Goal: Information Seeking & Learning: Learn about a topic

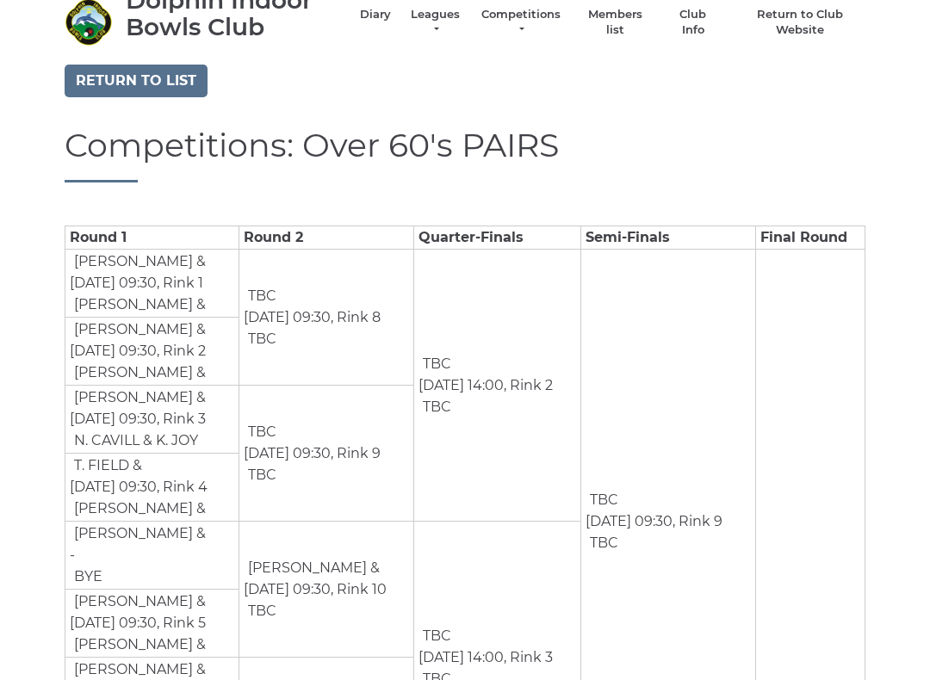
scroll to position [68, 0]
click at [157, 498] on td "J. ANDREWS &" at bounding box center [138, 509] width 137 height 22
click at [185, 487] on td "T. FIELD & Oct 25th, 09:30, Rink 4 J. ANDREWS &" at bounding box center [152, 488] width 174 height 68
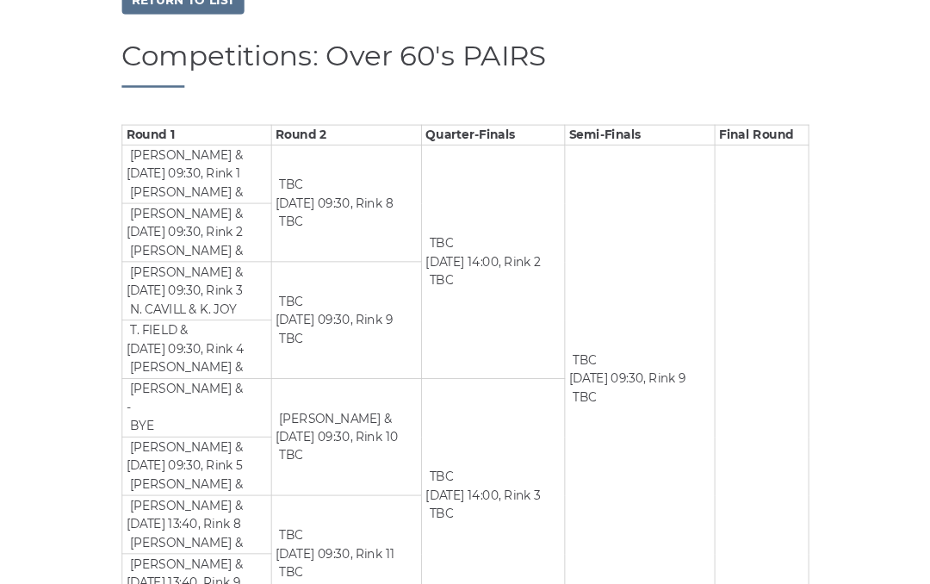
scroll to position [0, 0]
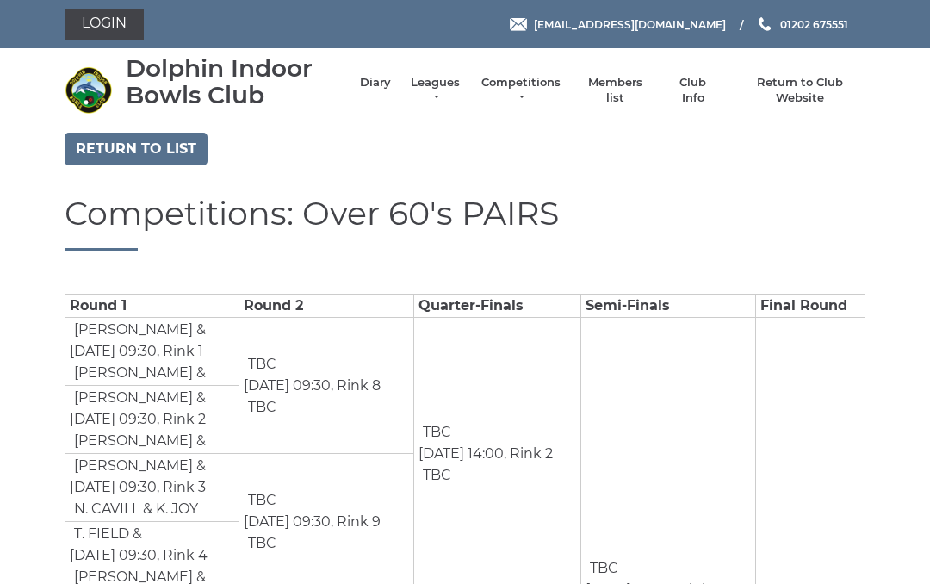
click at [160, 144] on link "Return to list" at bounding box center [136, 149] width 143 height 33
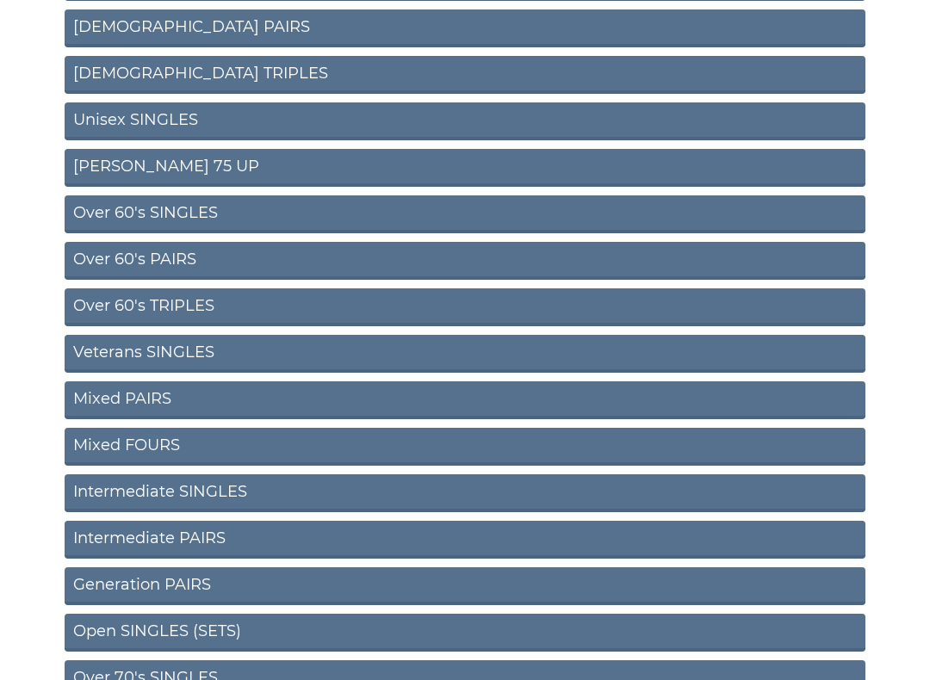
scroll to position [466, 0]
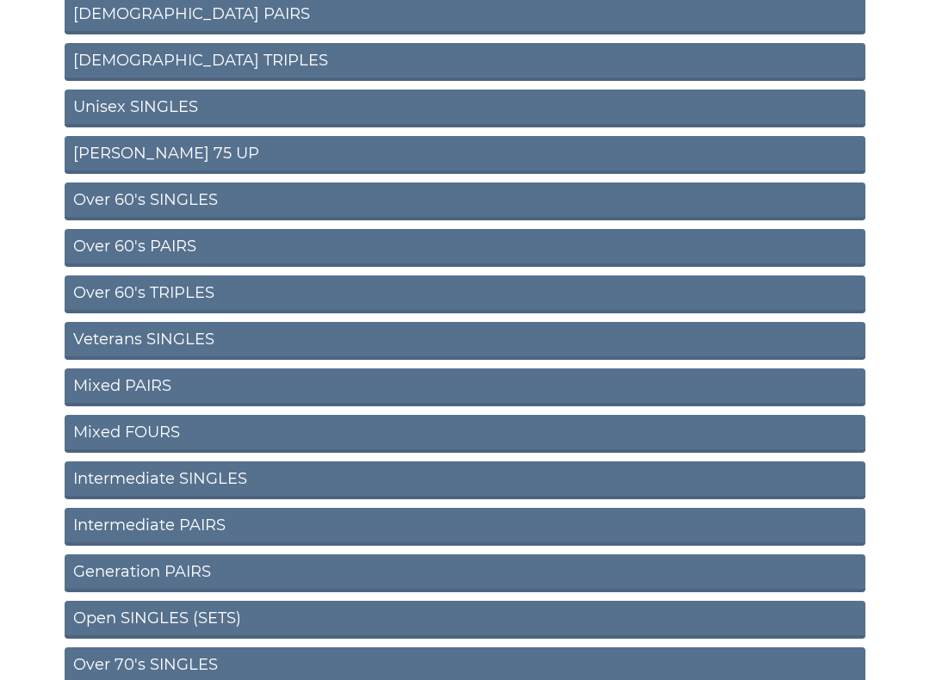
click at [303, 532] on link "Intermediate PAIRS" at bounding box center [465, 528] width 801 height 38
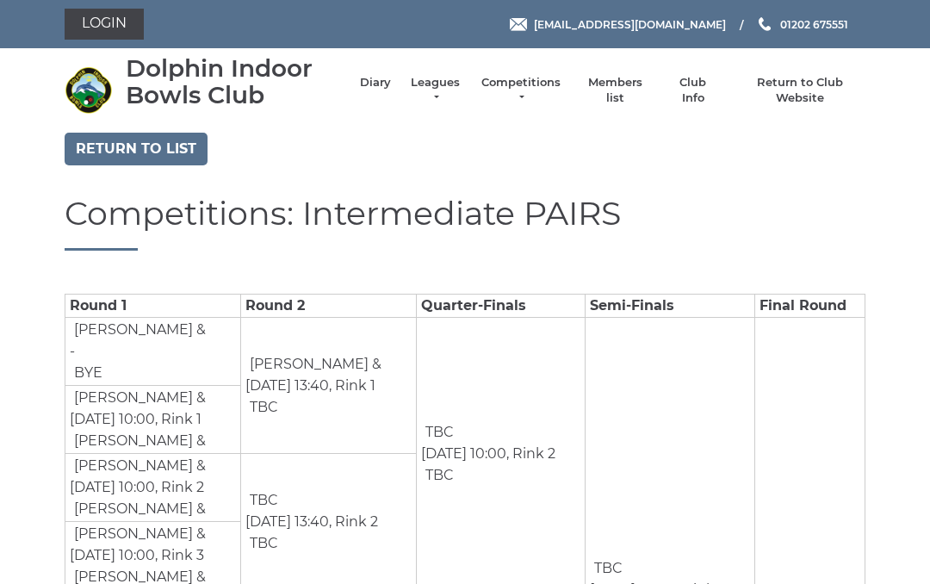
click at [152, 157] on link "Return to list" at bounding box center [136, 149] width 143 height 33
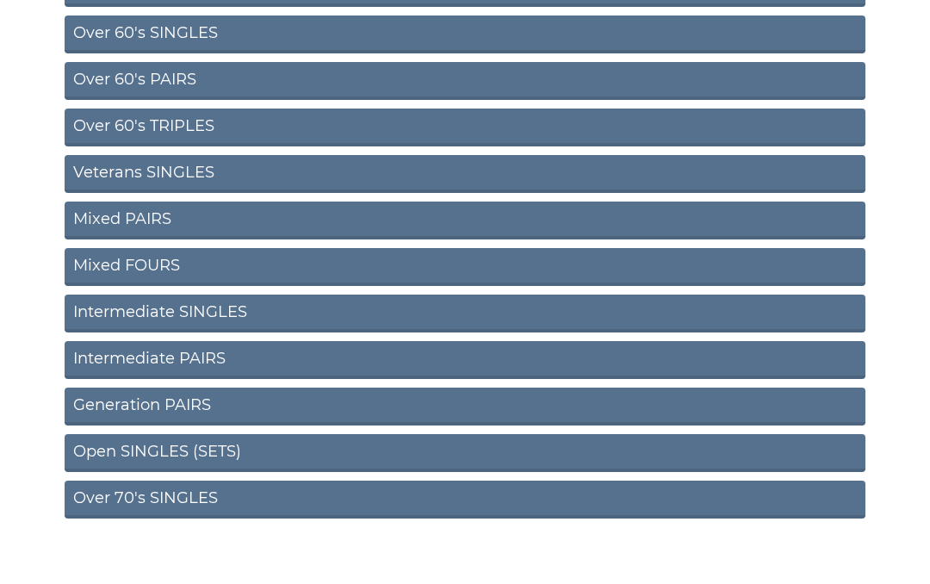
scroll to position [650, 0]
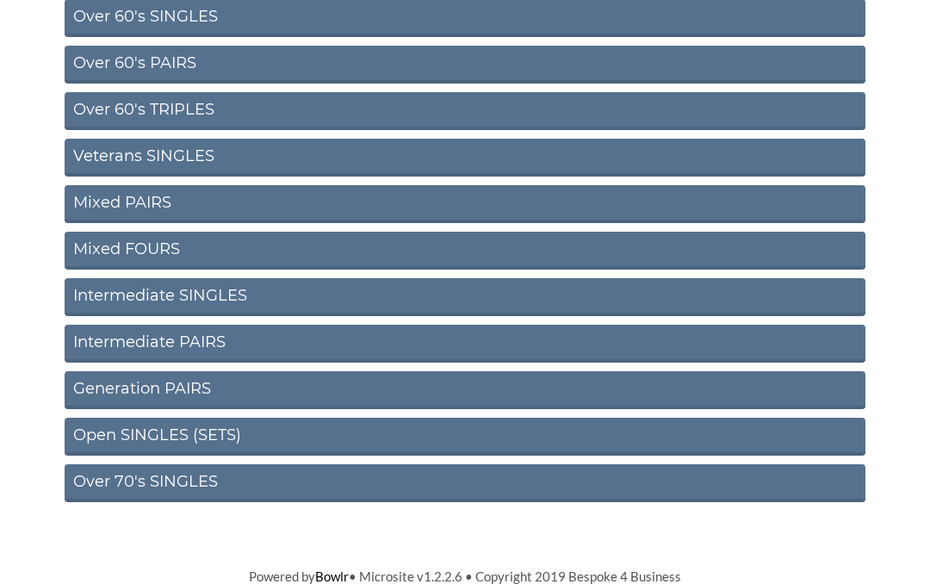
click at [343, 300] on link "Intermediate SINGLES" at bounding box center [465, 297] width 801 height 38
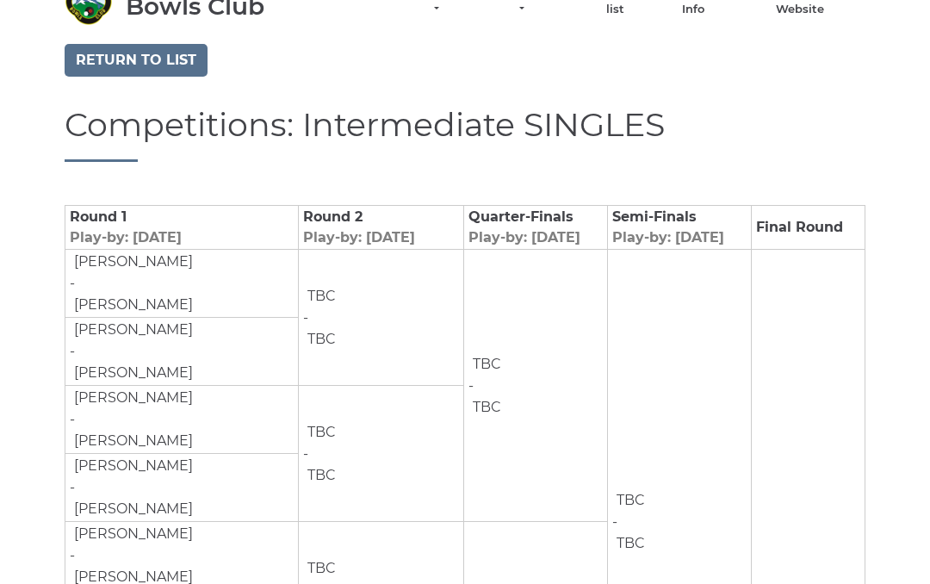
scroll to position [88, 0]
click at [148, 54] on link "Return to list" at bounding box center [136, 61] width 143 height 33
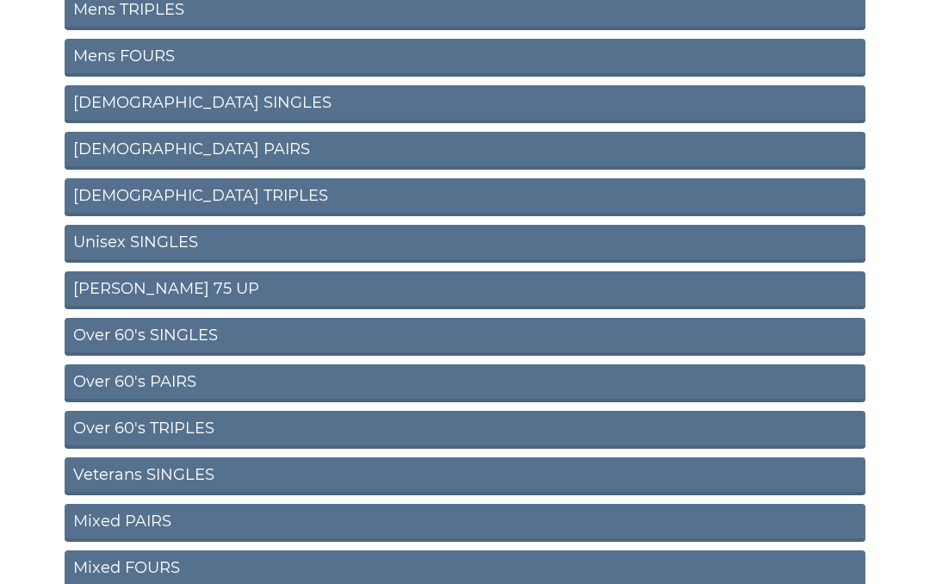
scroll to position [330, 0]
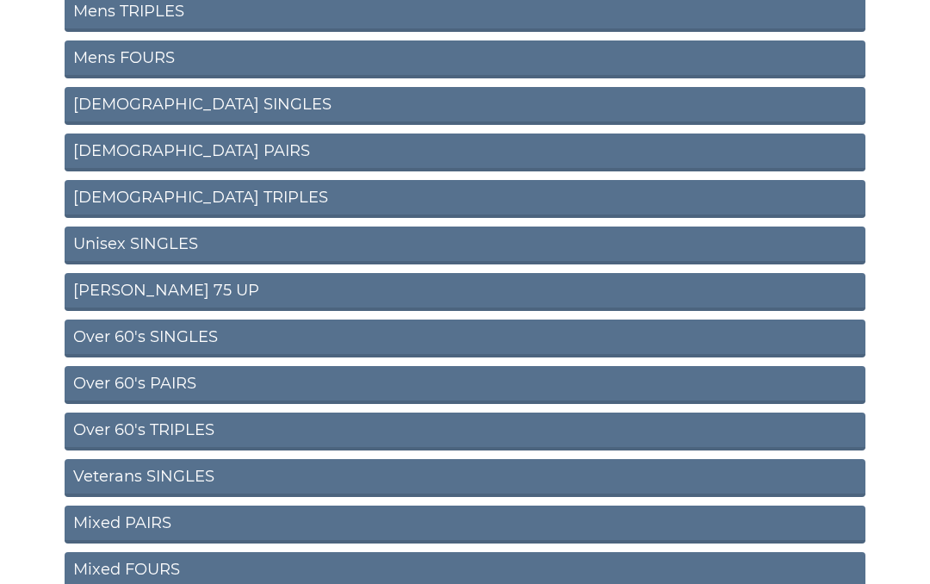
click at [257, 293] on link "Ron Jeffery 75 UP" at bounding box center [465, 292] width 801 height 38
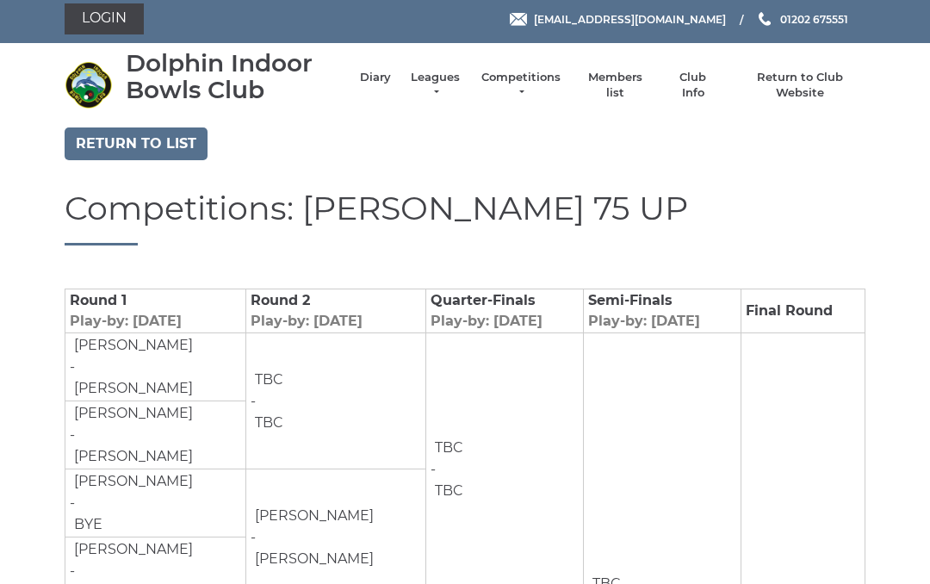
scroll to position [4, 0]
